Goal: Transaction & Acquisition: Purchase product/service

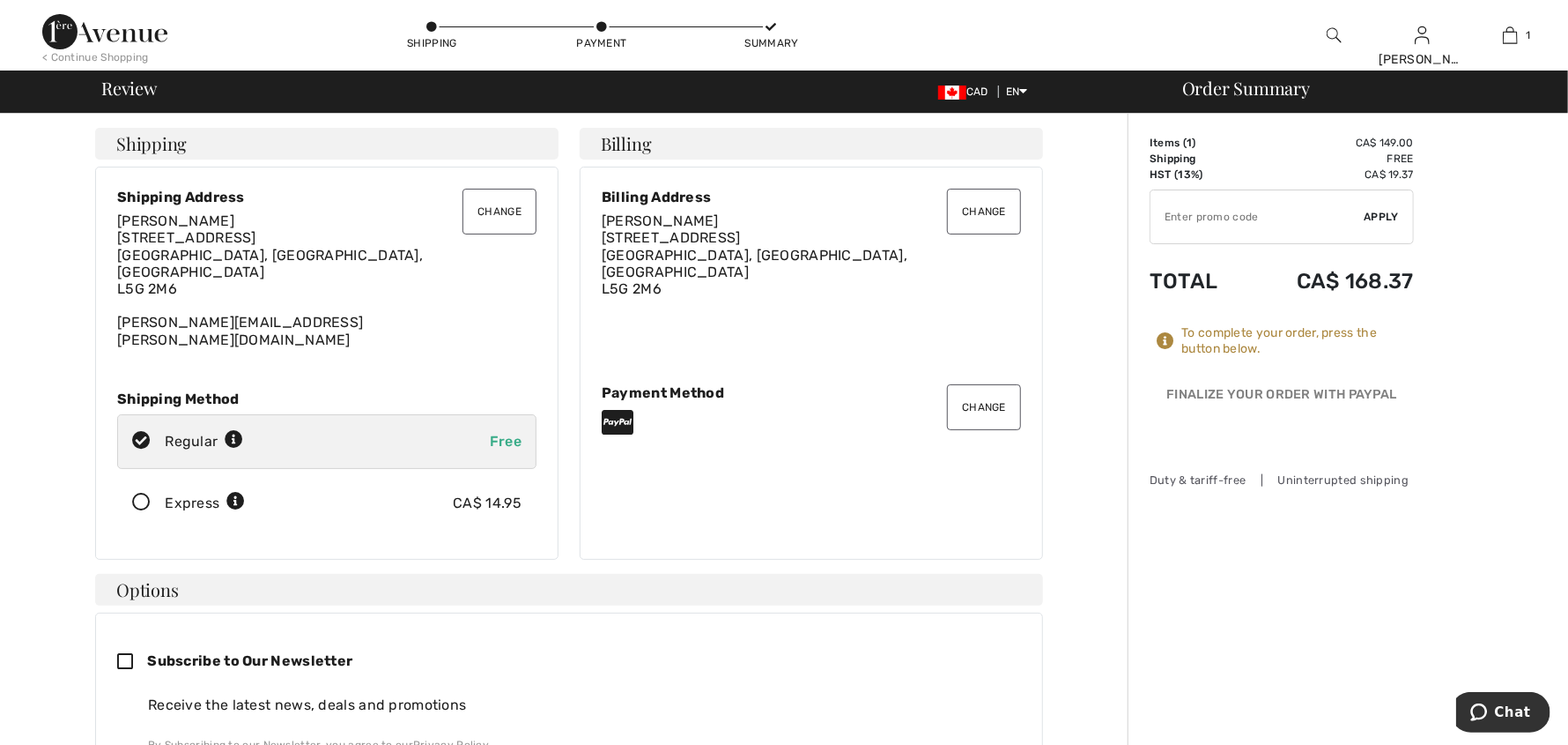
click at [149, 494] on icon at bounding box center [141, 503] width 46 height 19
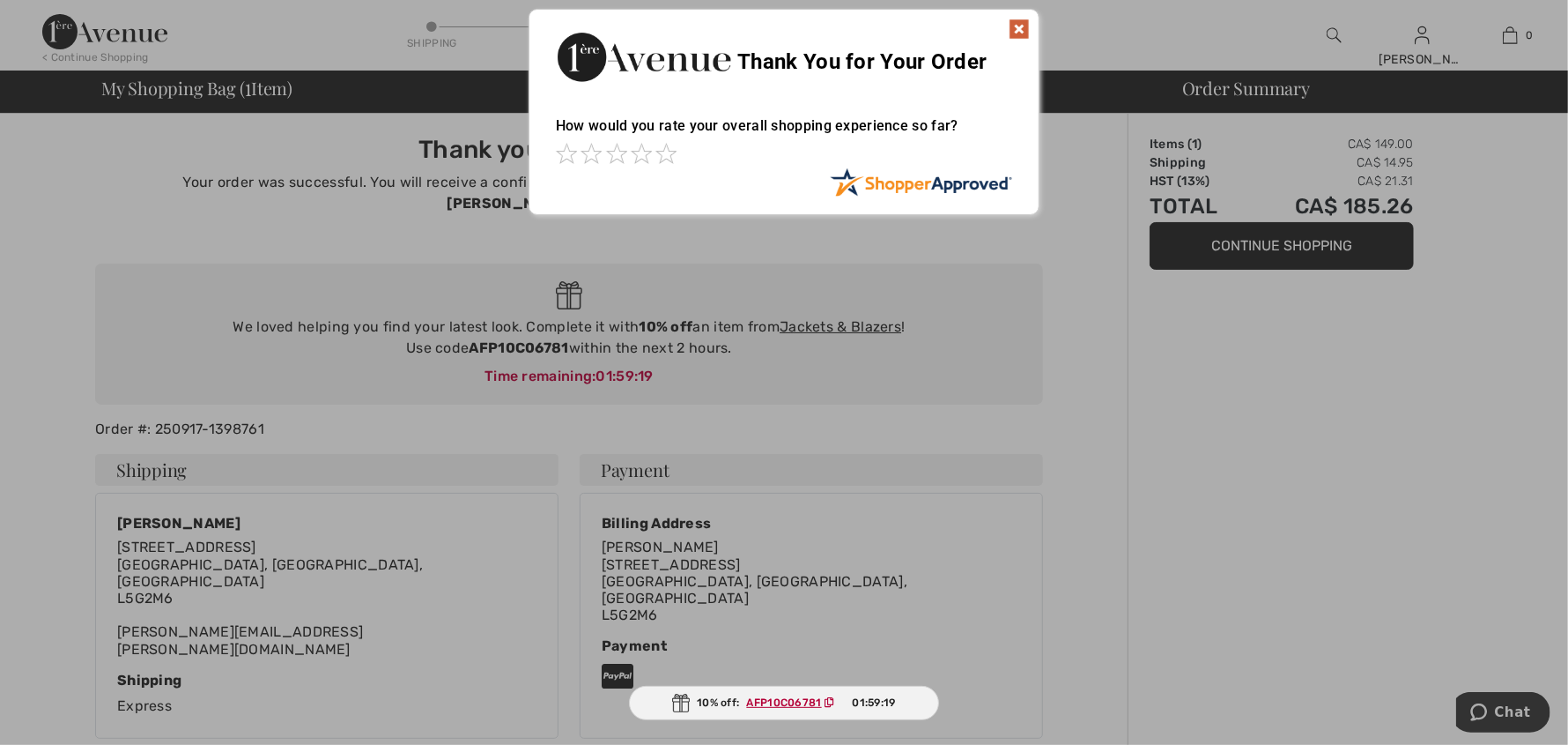
click at [1024, 24] on img at bounding box center [1020, 29] width 21 height 21
